Goal: Task Accomplishment & Management: Complete application form

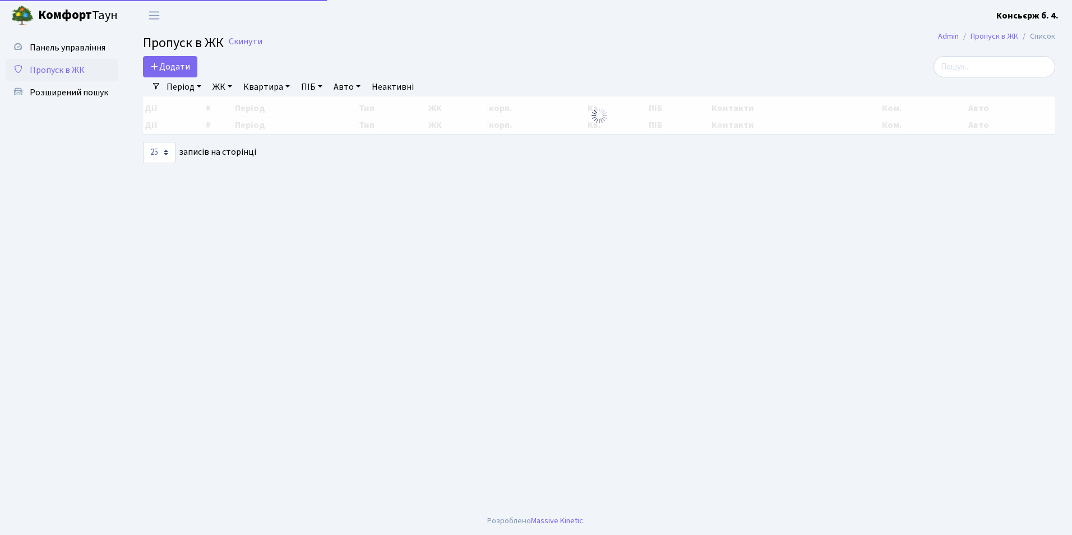
select select "25"
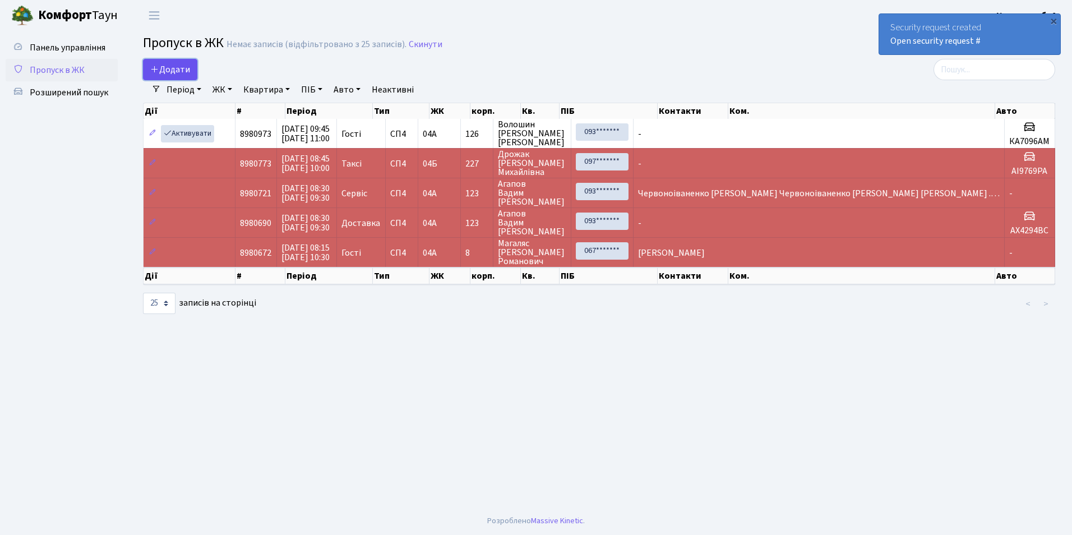
click at [169, 70] on span "Додати" at bounding box center [170, 69] width 40 height 12
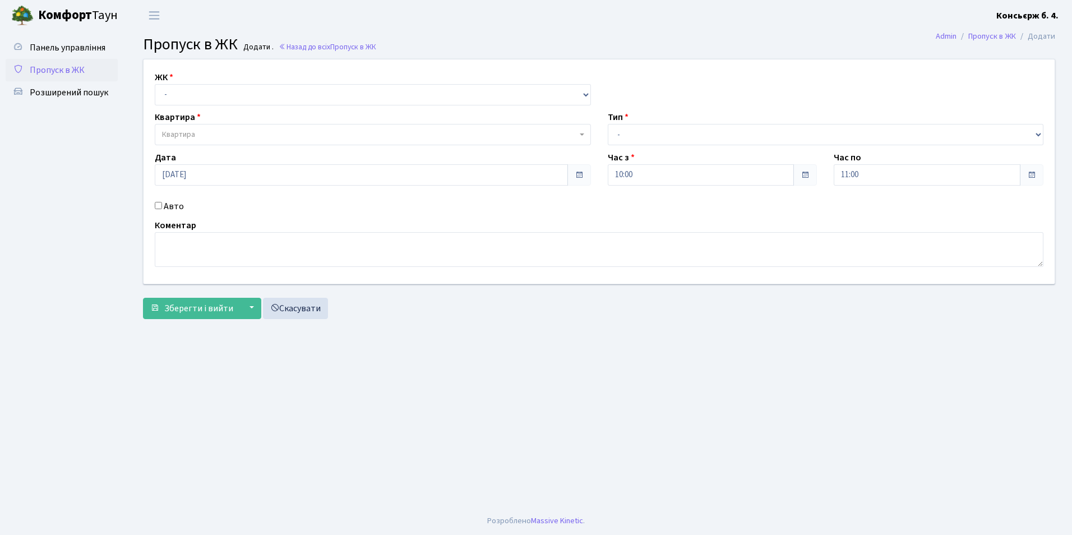
click at [158, 107] on div "ЖК - [STREET_ADDRESS] Квартира Квартира Тип - Доставка Таксі Гості Сервіс Дата …" at bounding box center [599, 171] width 928 height 224
drag, startPoint x: 158, startPoint y: 107, endPoint x: 376, endPoint y: 26, distance: 232.6
click at [385, 24] on header "[PERSON_NAME] Консьєрж б. 4. Мій обліковий запис Вийти" at bounding box center [536, 15] width 1072 height 31
click at [183, 97] on select "- [STREET_ADDRESS]" at bounding box center [373, 94] width 436 height 21
select select "325"
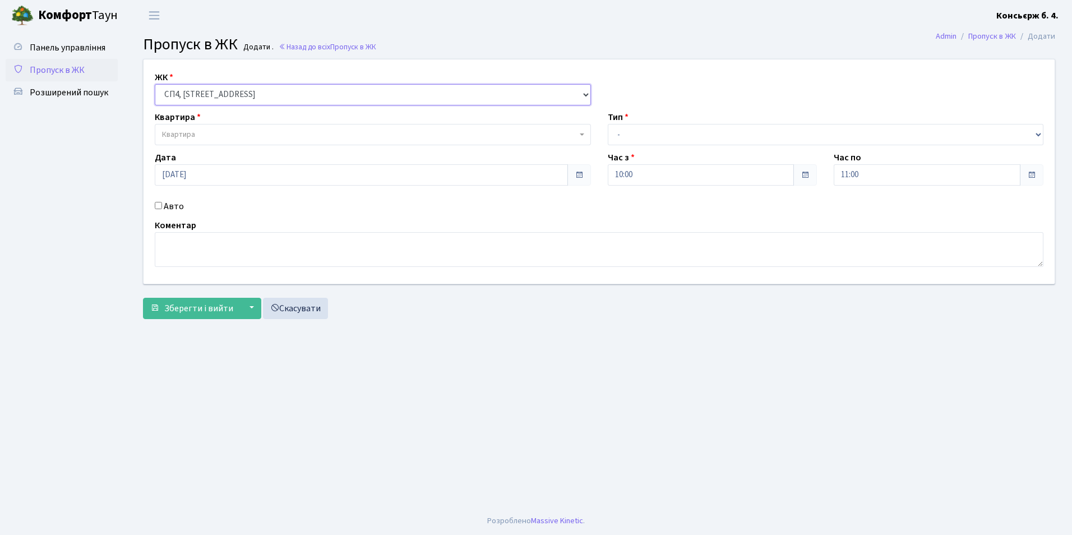
click at [155, 84] on select "- [STREET_ADDRESS]" at bounding box center [373, 94] width 436 height 21
select select
click at [177, 136] on span "Квартира" at bounding box center [178, 134] width 33 height 11
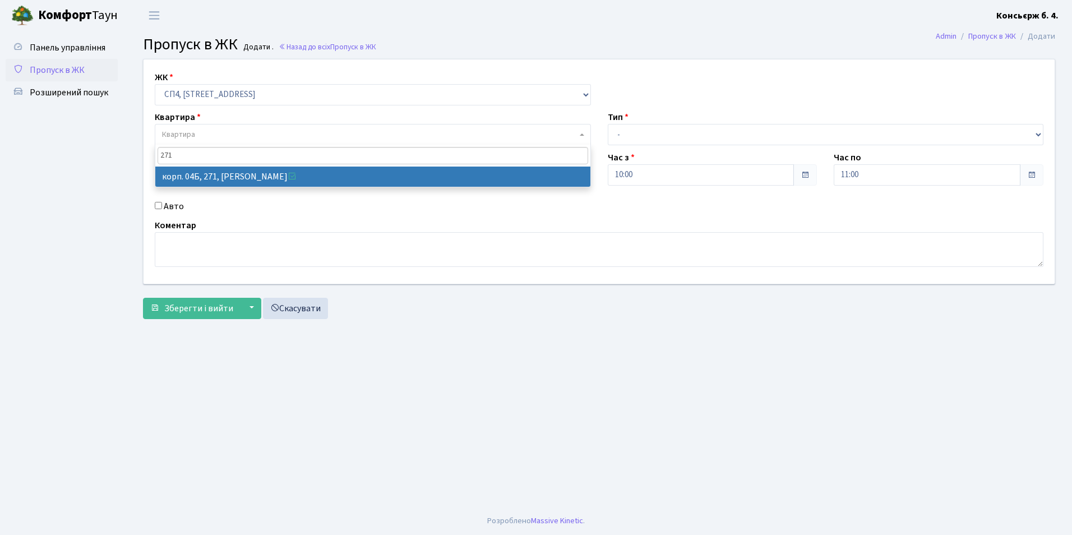
type input "271"
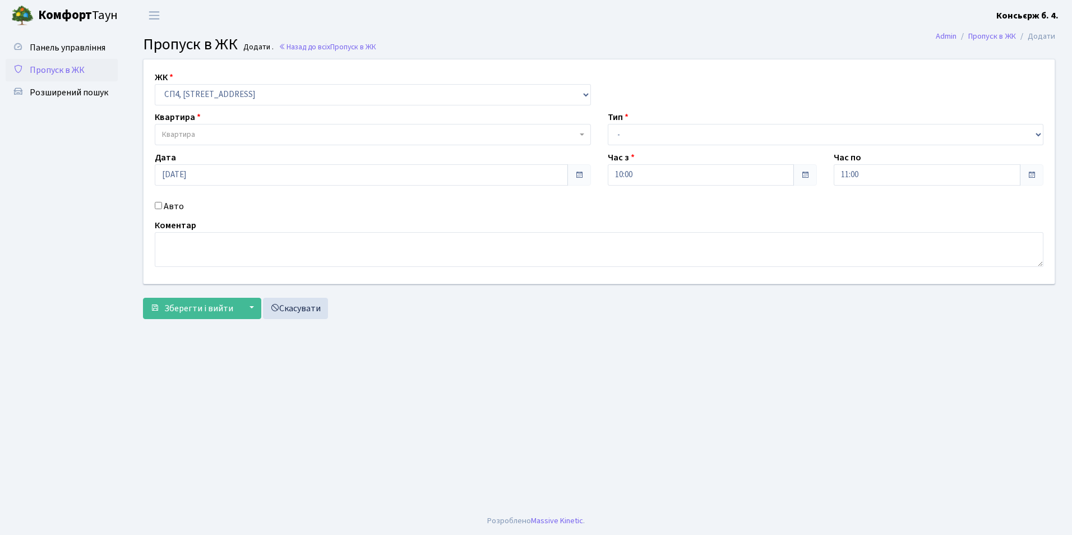
click at [158, 202] on input "Авто" at bounding box center [158, 205] width 7 height 7
checkbox input "true"
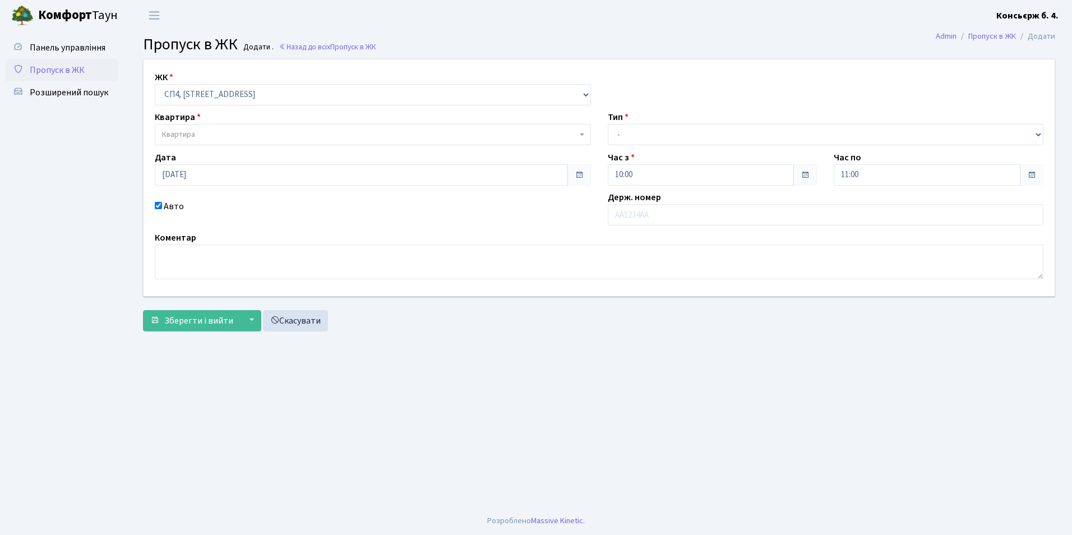
click at [205, 134] on span "Квартира" at bounding box center [369, 134] width 415 height 11
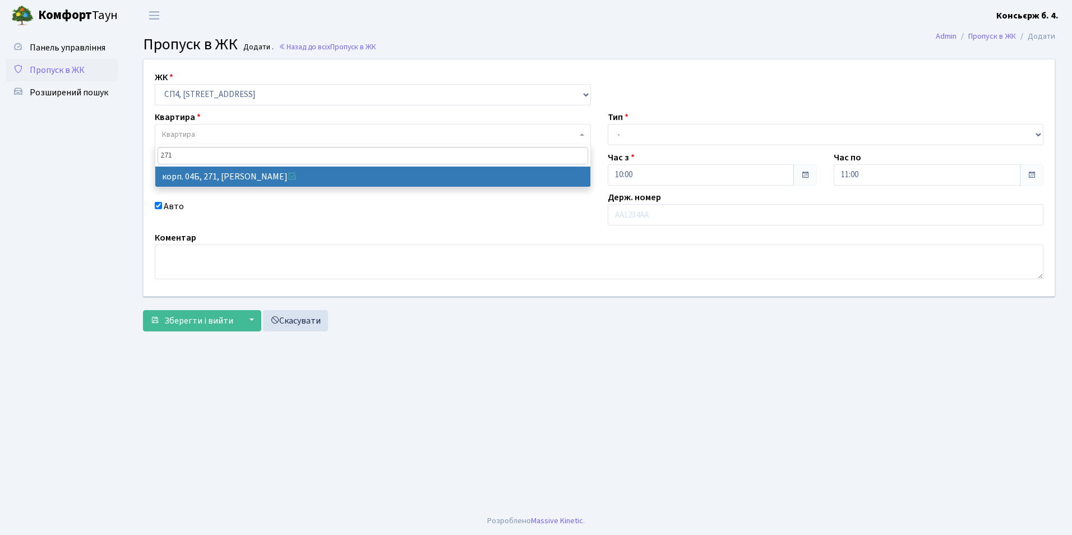
type input "271"
select select "21299"
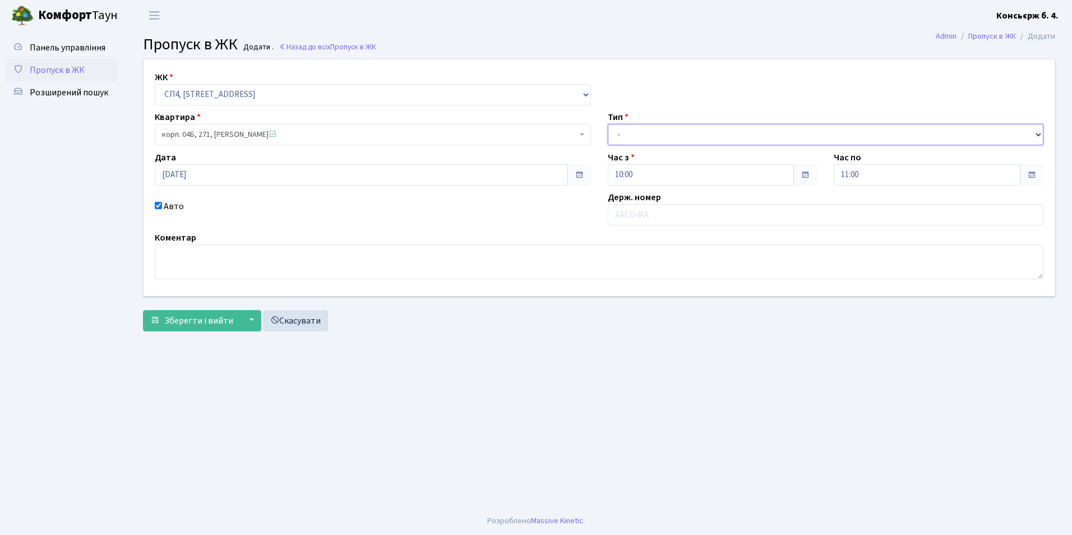
click at [625, 130] on select "- Доставка Таксі Гості Сервіс" at bounding box center [826, 134] width 436 height 21
select select "1"
click at [608, 124] on select "- Доставка Таксі Гості Сервіс" at bounding box center [826, 134] width 436 height 21
click at [160, 206] on input "Авто" at bounding box center [158, 205] width 7 height 7
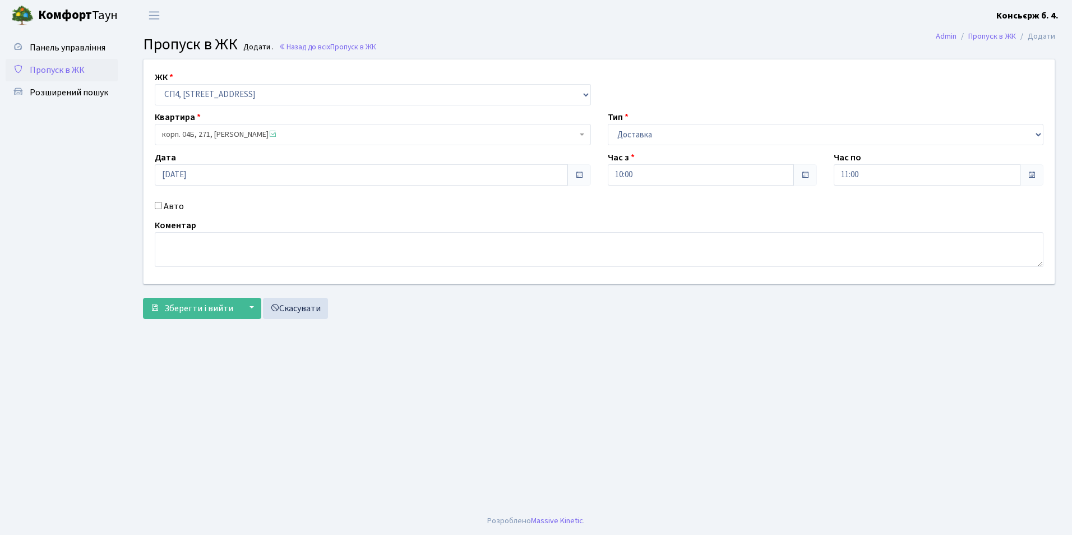
click at [160, 206] on input "Авто" at bounding box center [158, 205] width 7 height 7
checkbox input "true"
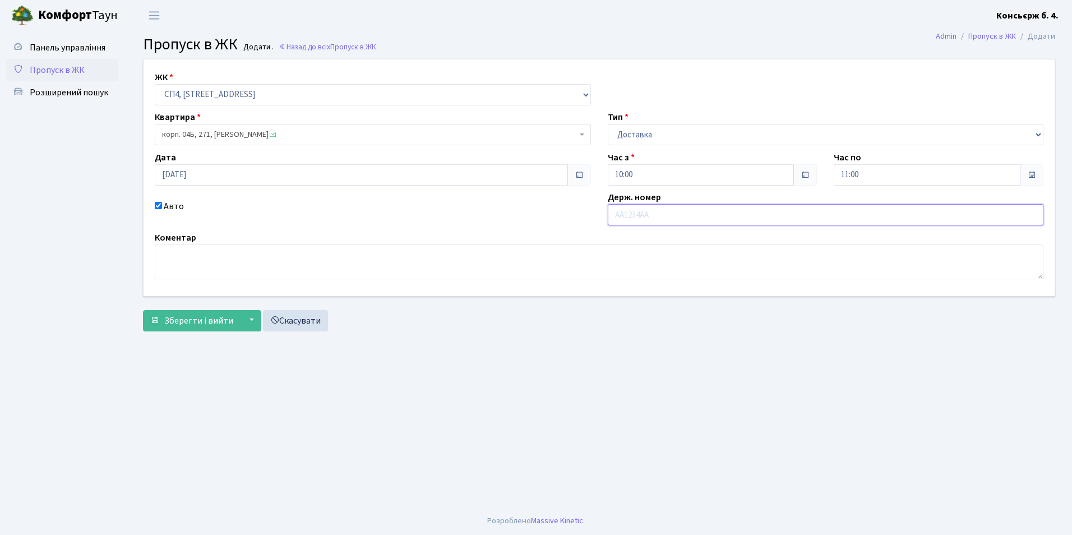
click at [621, 210] on input "text" at bounding box center [826, 214] width 436 height 21
type input "к"
type input "КА6720ВІ"
click at [183, 320] on span "Зберегти і вийти" at bounding box center [198, 321] width 69 height 12
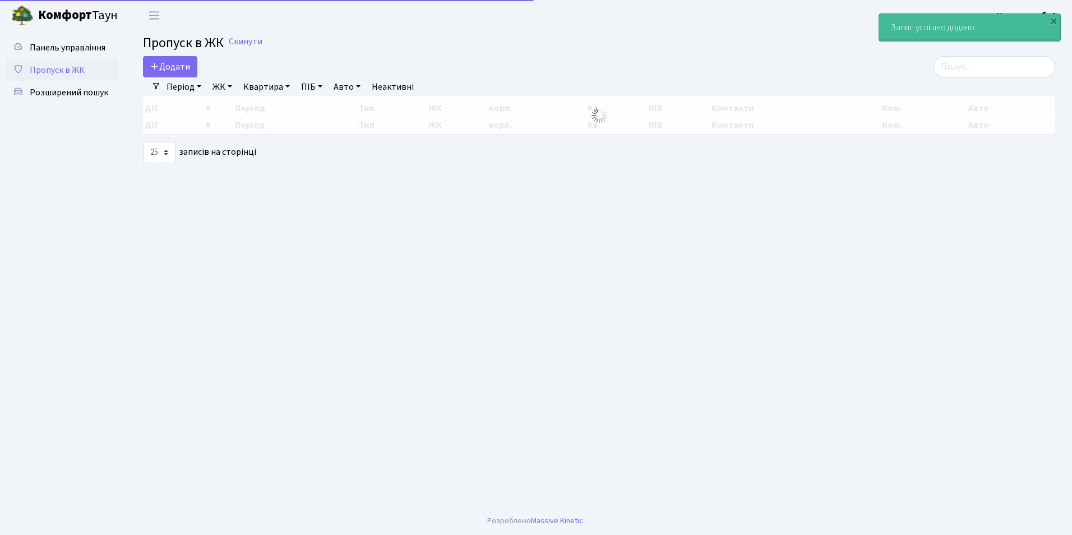
select select "25"
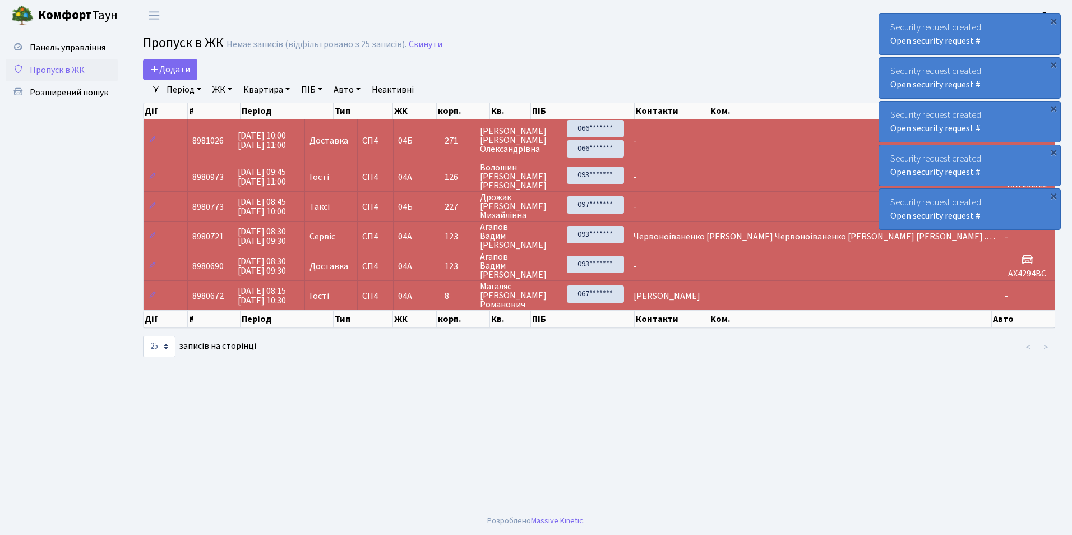
click at [311, 470] on main "Admin Пропуск в ЖК Список Пропуск в ЖК Немає записів (відфільтровано з 25 запис…" at bounding box center [599, 269] width 946 height 476
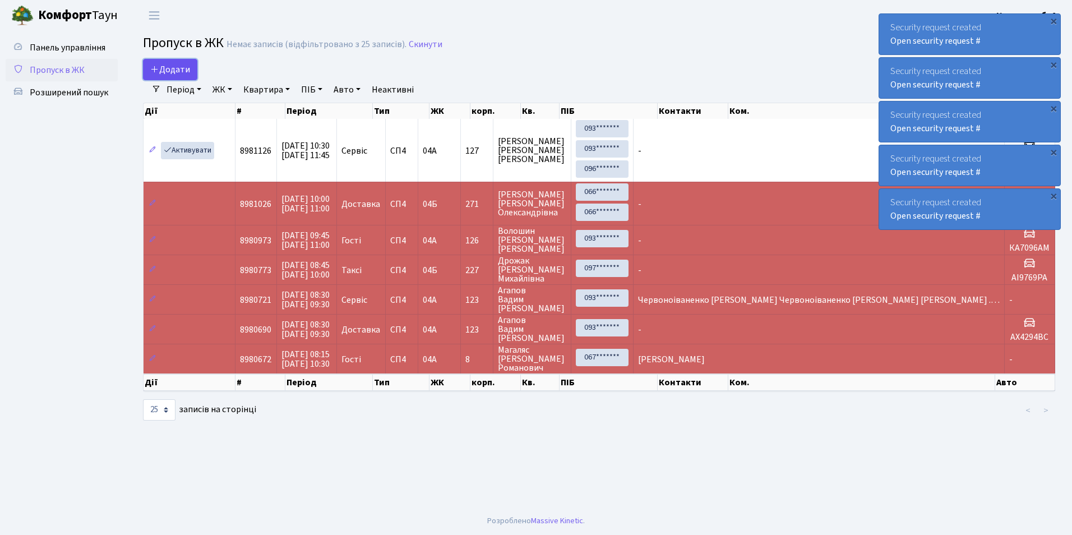
click at [174, 66] on span "Додати" at bounding box center [170, 69] width 40 height 12
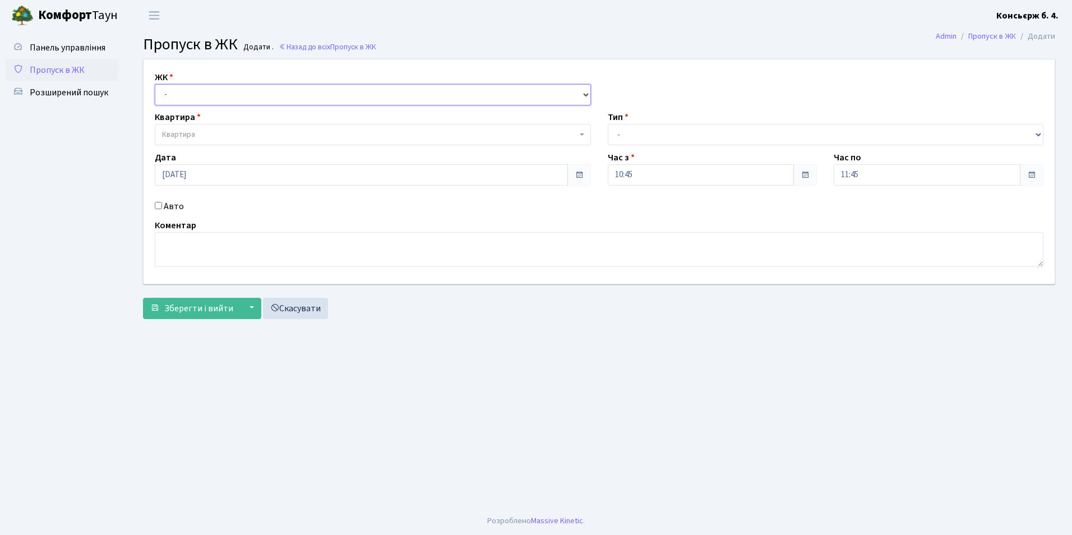
click at [169, 94] on select "- [STREET_ADDRESS]" at bounding box center [373, 94] width 436 height 21
select select "325"
click at [155, 84] on select "- [STREET_ADDRESS]" at bounding box center [373, 94] width 436 height 21
select select
click at [183, 131] on span "Квартира" at bounding box center [178, 134] width 33 height 11
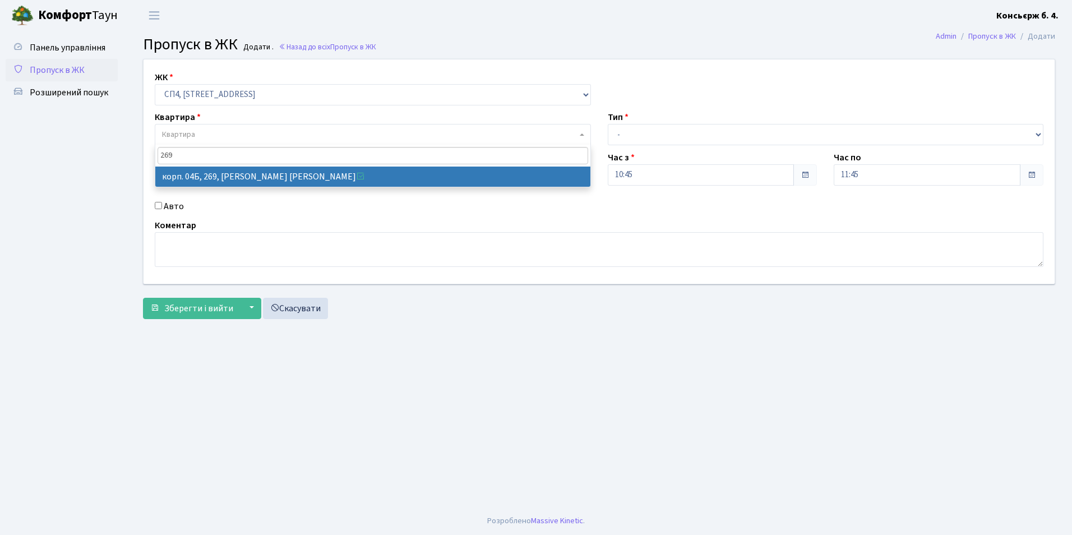
type input "269"
select select "21297"
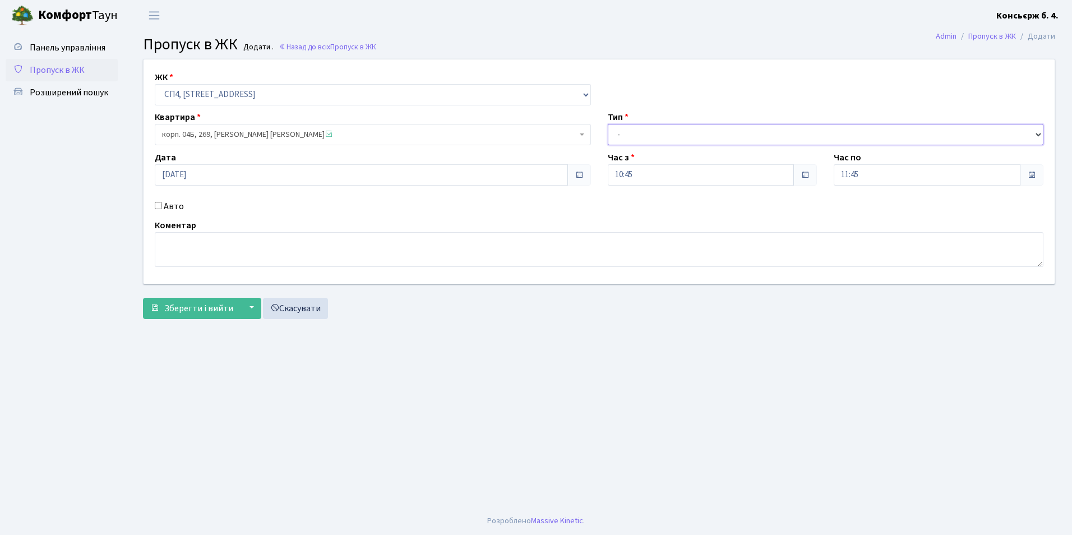
click at [618, 136] on select "- Доставка Таксі Гості Сервіс" at bounding box center [826, 134] width 436 height 21
select select "1"
click at [608, 124] on select "- Доставка Таксі Гості Сервіс" at bounding box center [826, 134] width 436 height 21
click at [157, 206] on input "Авто" at bounding box center [158, 205] width 7 height 7
checkbox input "true"
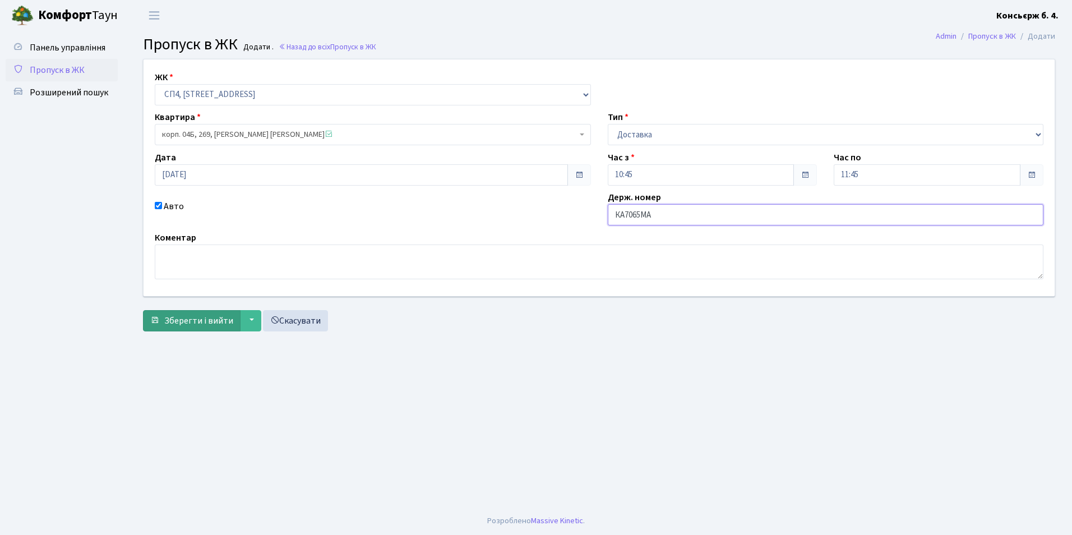
type input "КА7065МА"
click at [191, 320] on span "Зберегти і вийти" at bounding box center [198, 321] width 69 height 12
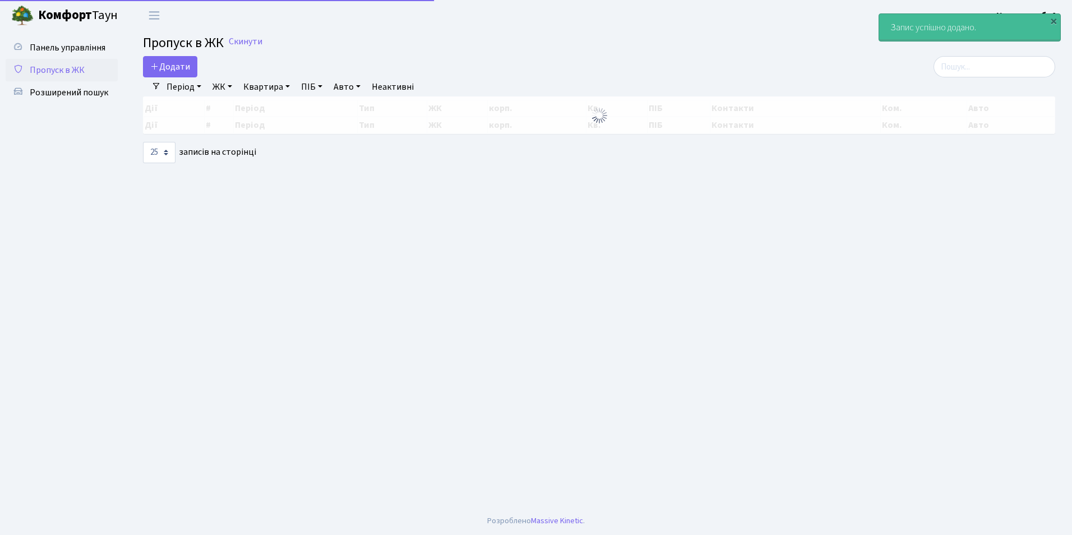
select select "25"
